Goal: Task Accomplishment & Management: Use online tool/utility

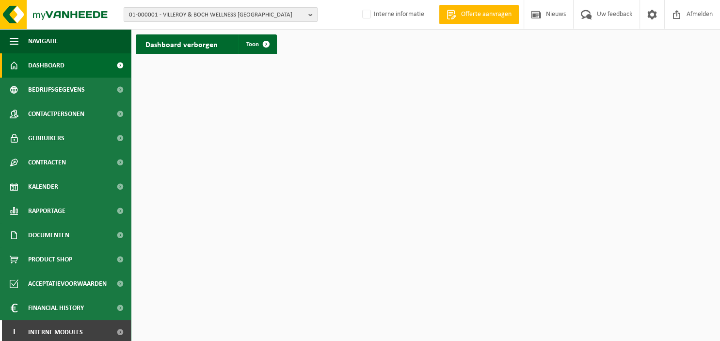
click at [311, 12] on b "button" at bounding box center [312, 15] width 9 height 14
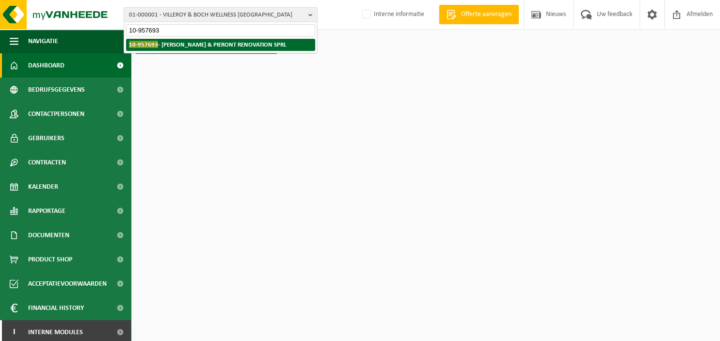
type input "10-957693"
click at [264, 42] on strong "10-957693 - PIERONT & PIERONT RENOVATION SPRL" at bounding box center [208, 44] width 158 height 7
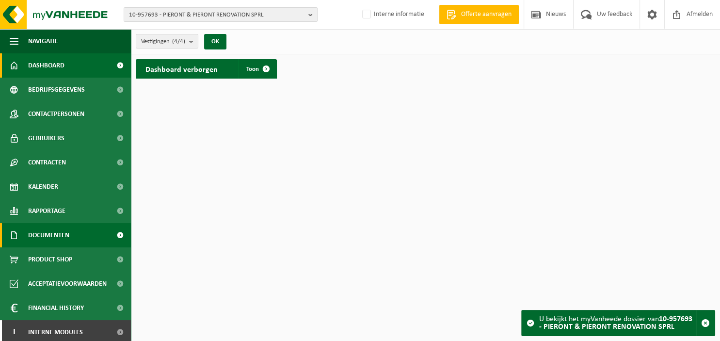
click at [51, 231] on span "Documenten" at bounding box center [48, 235] width 41 height 24
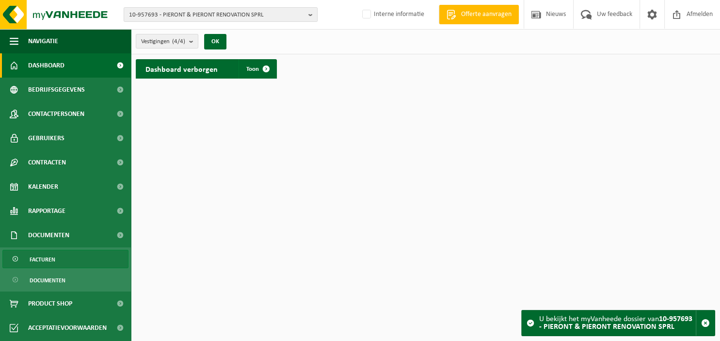
click at [50, 256] on span "Facturen" at bounding box center [43, 259] width 26 height 18
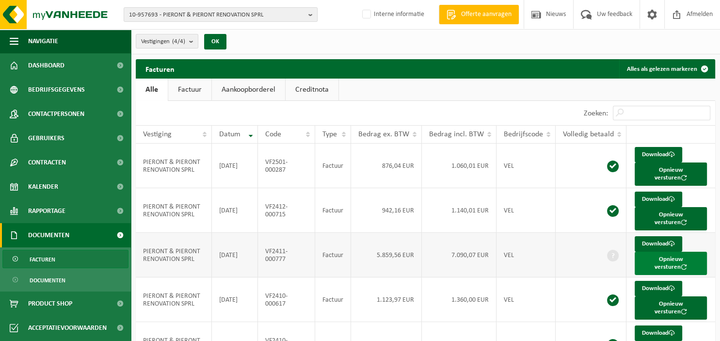
click at [660, 252] on button "Opnieuw versturen" at bounding box center [671, 263] width 72 height 23
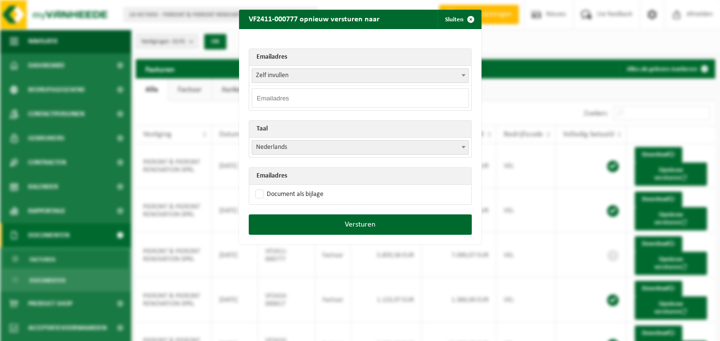
click at [464, 75] on b at bounding box center [464, 75] width 4 height 2
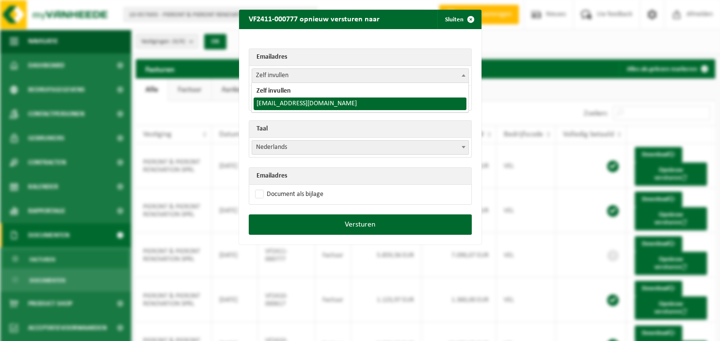
select select "mikepieront@hotmail.com"
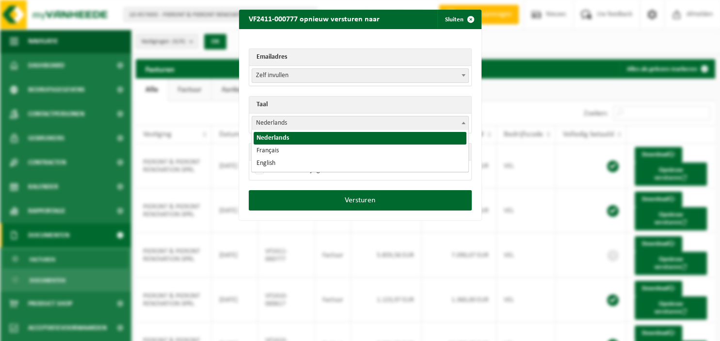
click at [463, 121] on span at bounding box center [464, 122] width 10 height 13
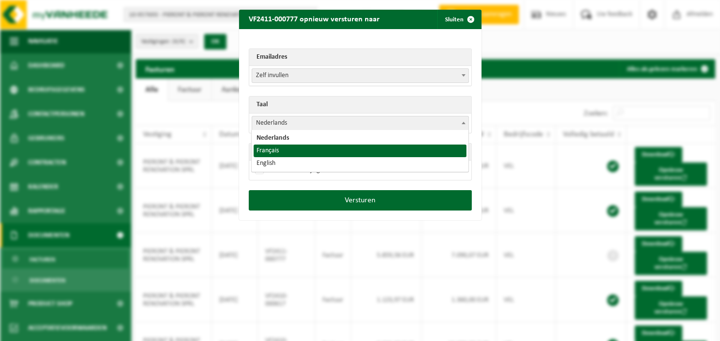
select select "fr"
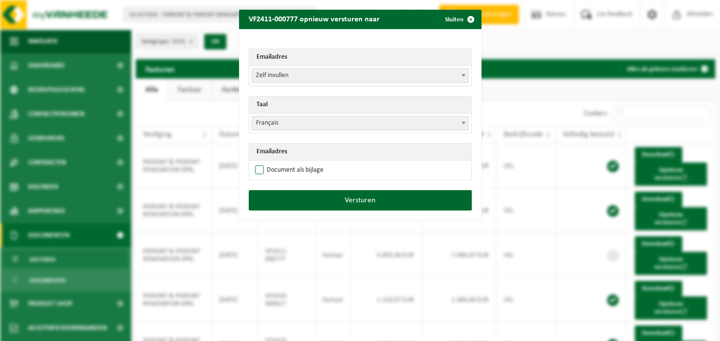
click at [308, 166] on label "Document als bijlage" at bounding box center [288, 170] width 70 height 15
click at [308, 163] on input "Document als bijlage" at bounding box center [372, 162] width 242 height 0
checkbox input "true"
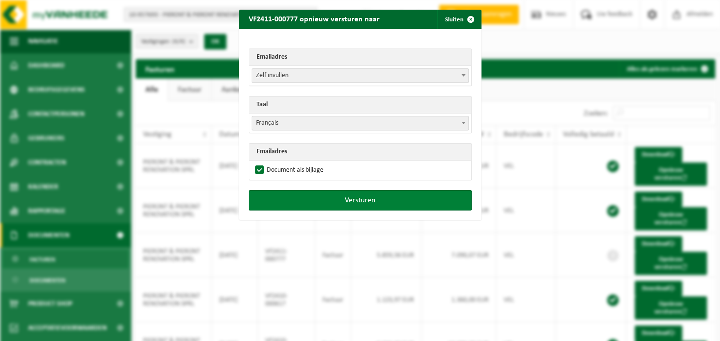
click at [316, 193] on button "Versturen" at bounding box center [360, 200] width 223 height 20
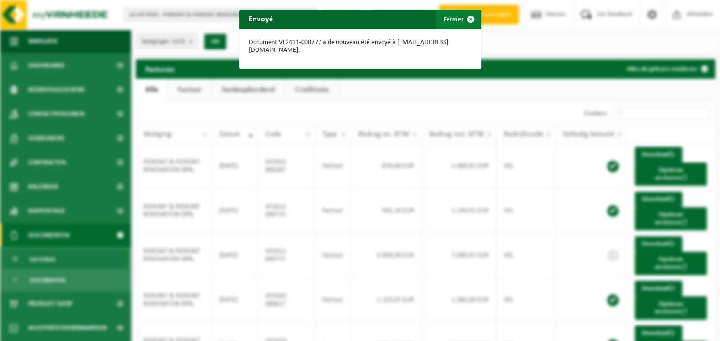
click at [472, 17] on span "button" at bounding box center [470, 19] width 19 height 19
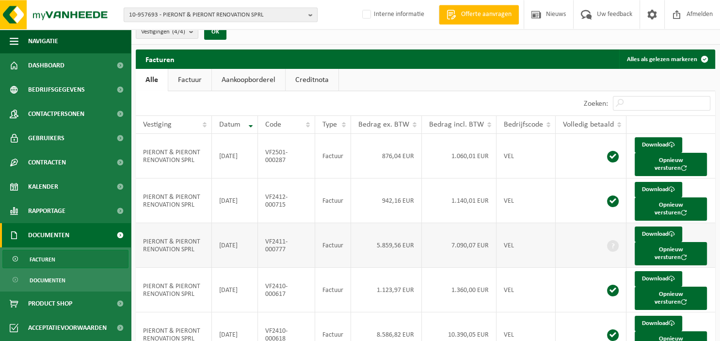
scroll to position [16, 0]
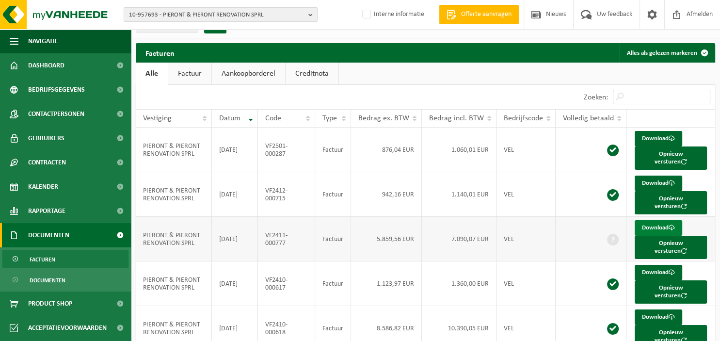
click at [650, 220] on link "Download" at bounding box center [659, 228] width 48 height 16
click at [312, 14] on b "button" at bounding box center [312, 15] width 9 height 14
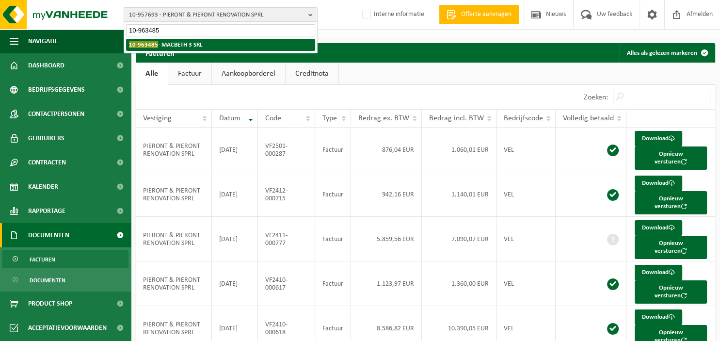
type input "10-963485"
click at [291, 42] on li "10-963485 - MACBETH 3 SRL" at bounding box center [220, 45] width 189 height 12
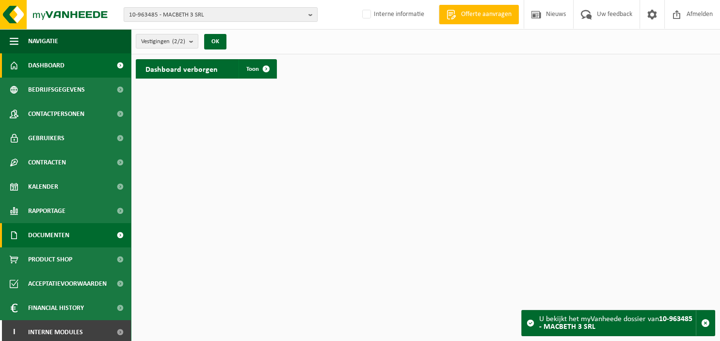
click at [73, 232] on link "Documenten" at bounding box center [65, 235] width 131 height 24
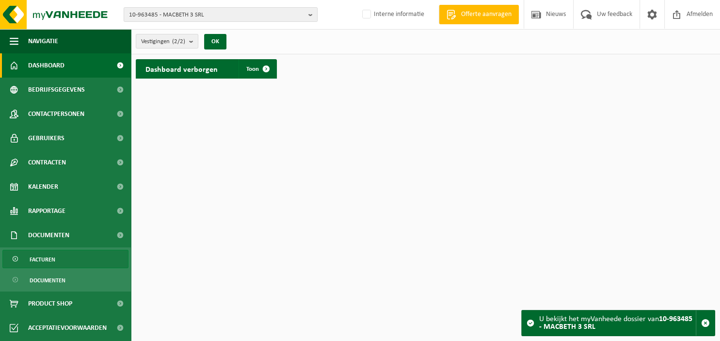
click at [66, 254] on link "Facturen" at bounding box center [65, 259] width 126 height 18
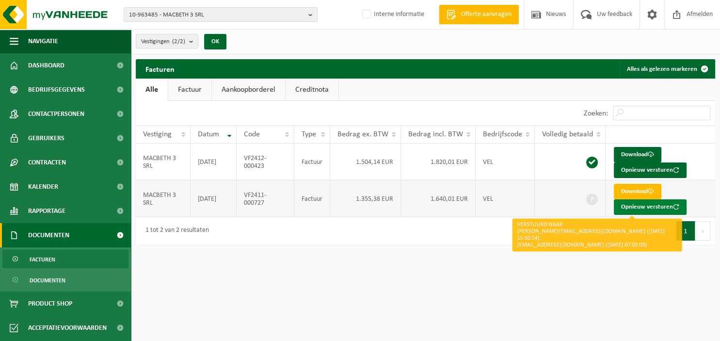
click at [628, 205] on button "Opnieuw versturen" at bounding box center [650, 207] width 73 height 16
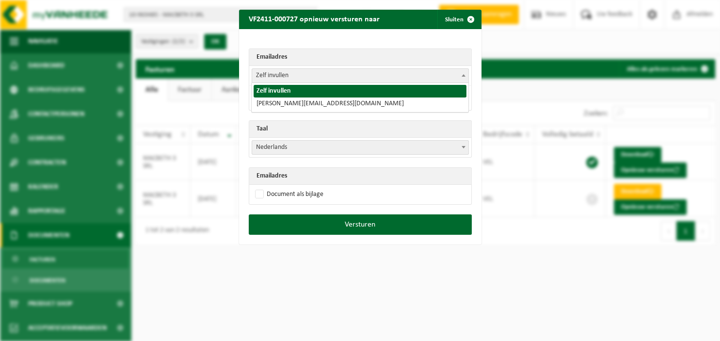
click at [468, 75] on span at bounding box center [464, 75] width 10 height 13
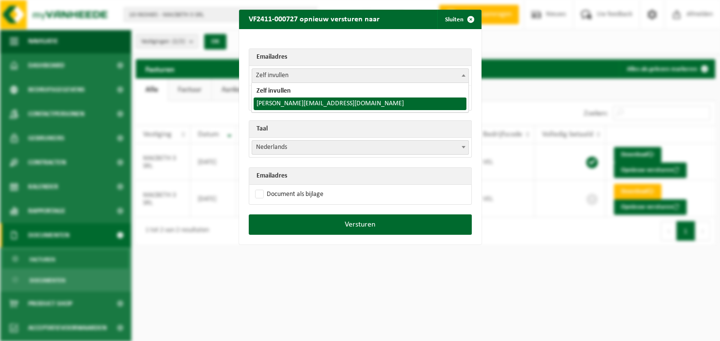
select select "jesse.duchateau@whitewood.eu"
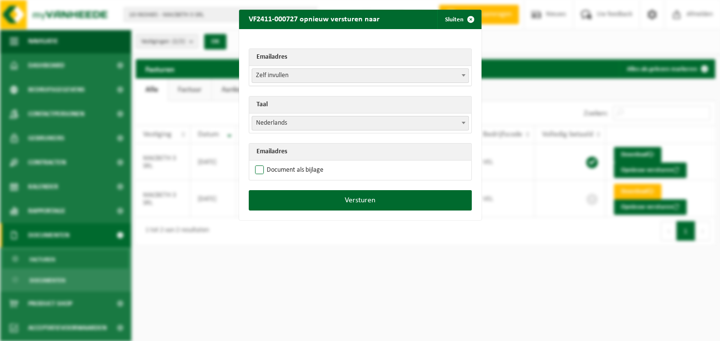
click at [312, 168] on label "Document als bijlage" at bounding box center [288, 170] width 70 height 15
click at [312, 163] on input "Document als bijlage" at bounding box center [372, 162] width 242 height 0
checkbox input "true"
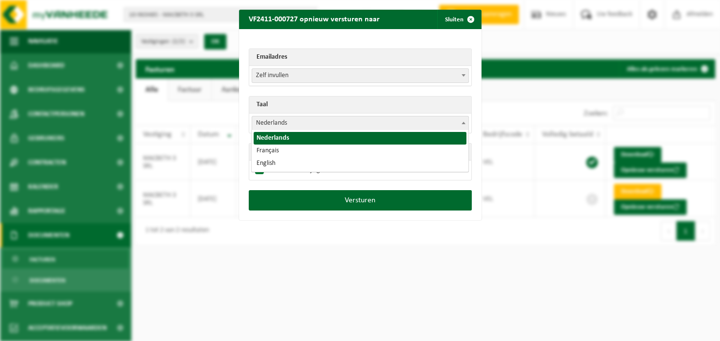
click at [461, 119] on span at bounding box center [464, 122] width 10 height 13
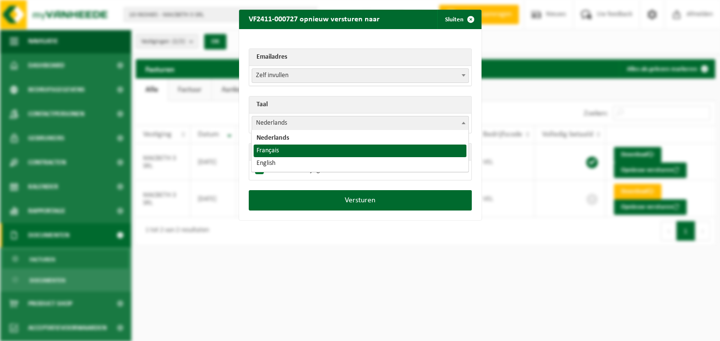
select select "fr"
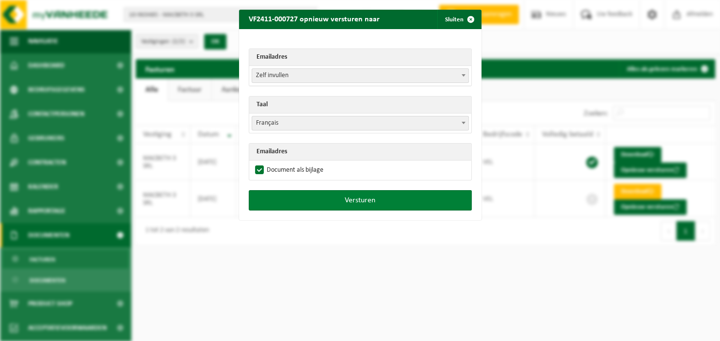
click at [389, 198] on button "Versturen" at bounding box center [360, 200] width 223 height 20
